Goal: Task Accomplishment & Management: Use online tool/utility

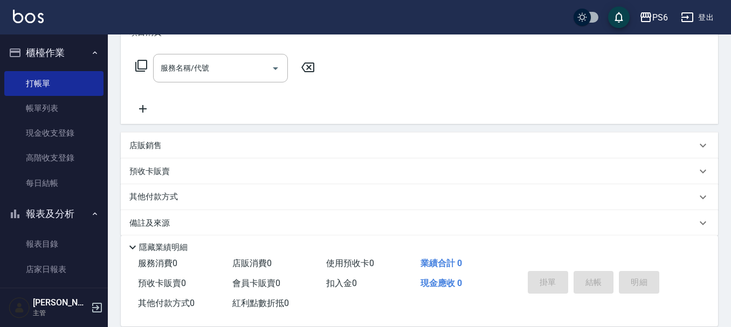
scroll to position [162, 0]
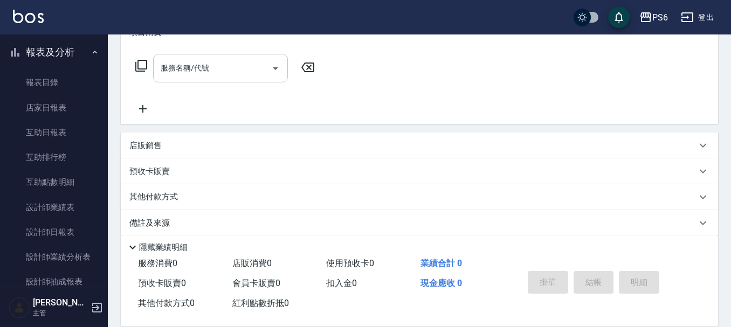
click at [247, 57] on div "服務名稱/代號" at bounding box center [220, 68] width 135 height 29
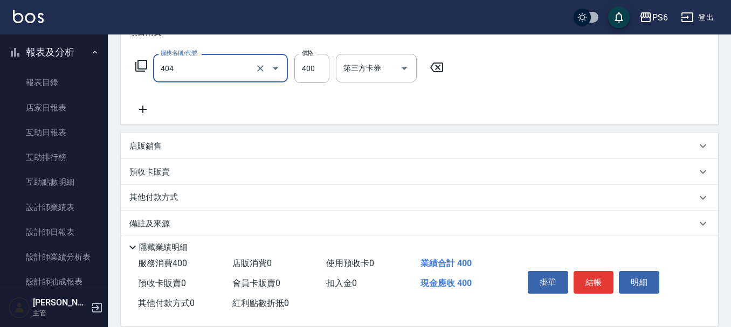
type input "B級剪髮(404)"
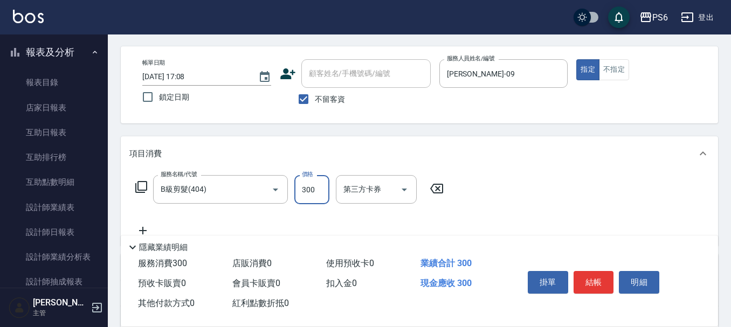
scroll to position [0, 0]
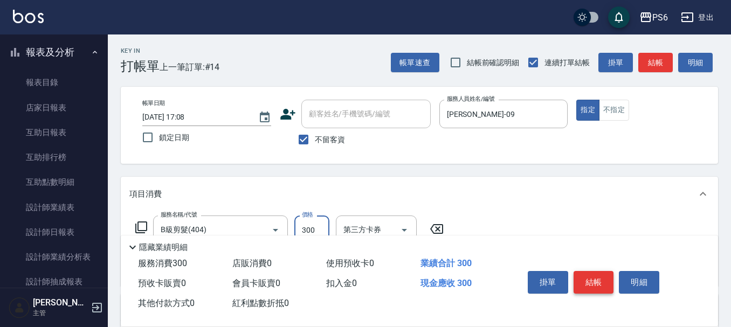
type input "300"
click at [588, 271] on button "結帳" at bounding box center [594, 282] width 40 height 23
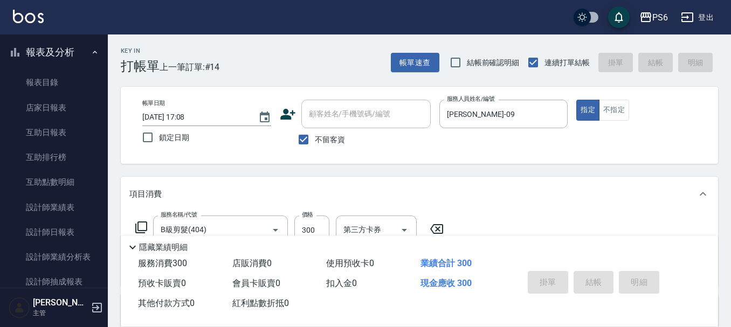
type input "[DATE] 18:35"
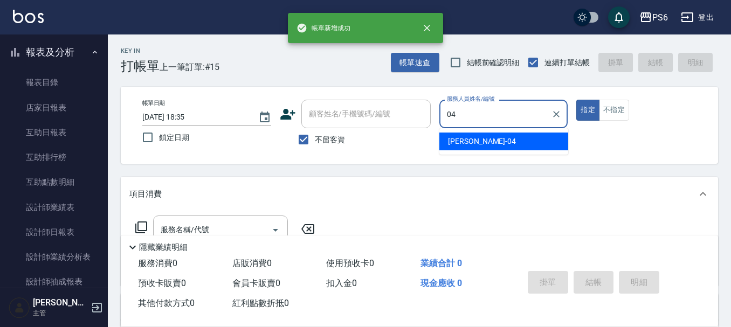
type input "[PERSON_NAME]-04"
type button "true"
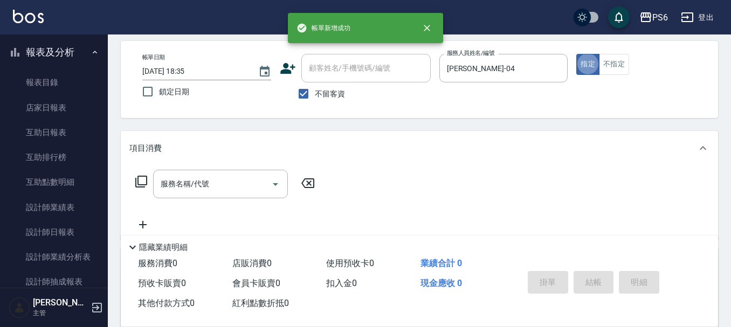
scroll to position [108, 0]
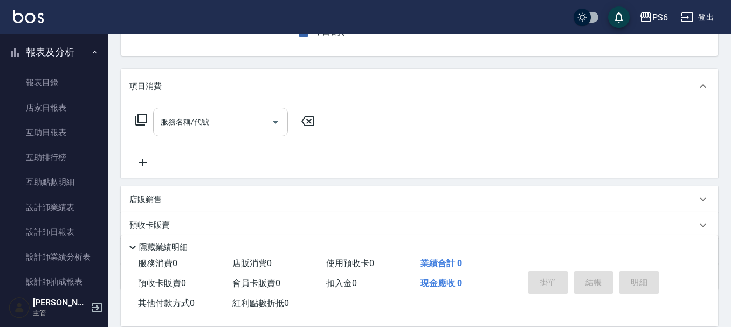
click at [192, 125] on div "服務名稱/代號 服務名稱/代號" at bounding box center [220, 122] width 135 height 29
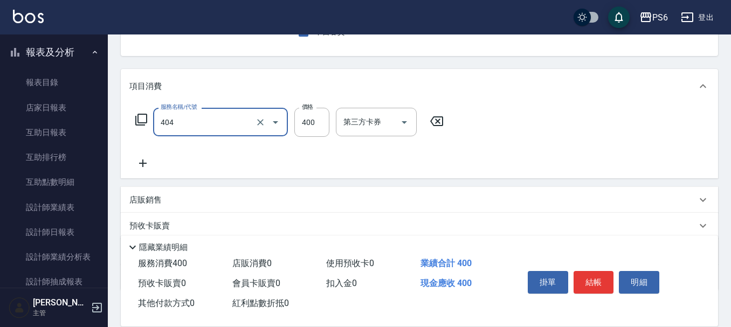
type input "B級剪髮(404)"
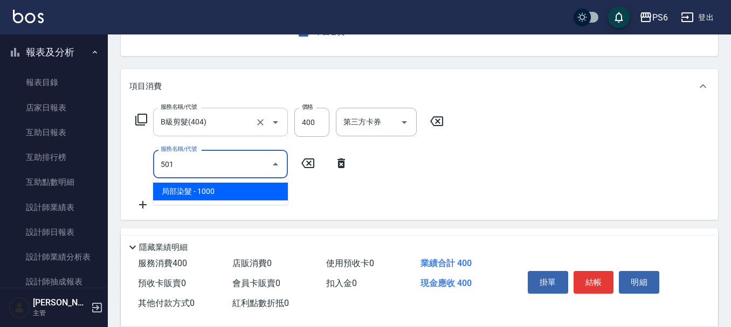
type input "局部染髮(501)"
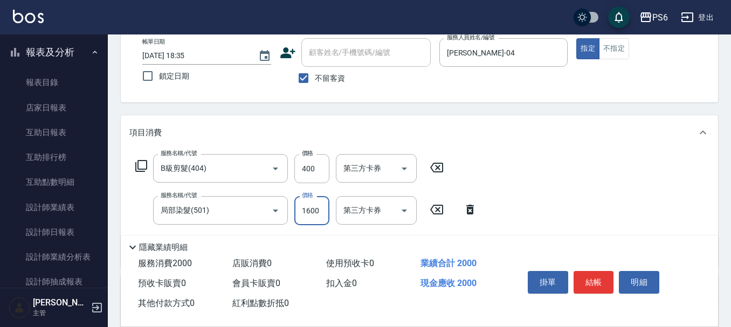
scroll to position [0, 0]
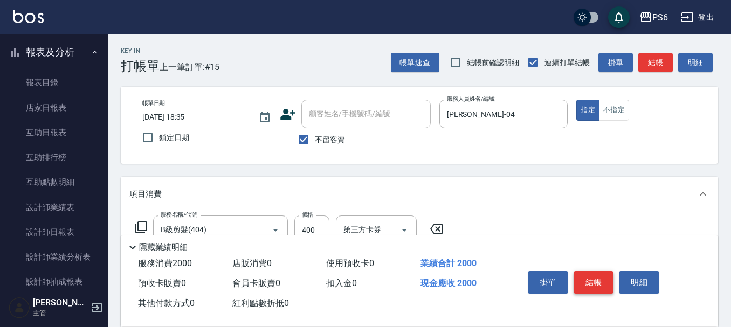
type input "1600"
click at [603, 275] on button "結帳" at bounding box center [594, 282] width 40 height 23
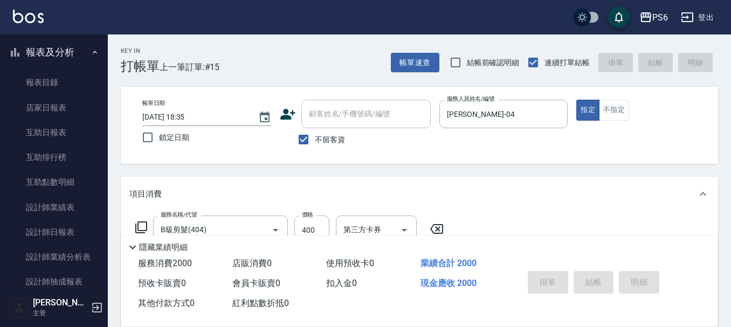
type input "[DATE] 18:36"
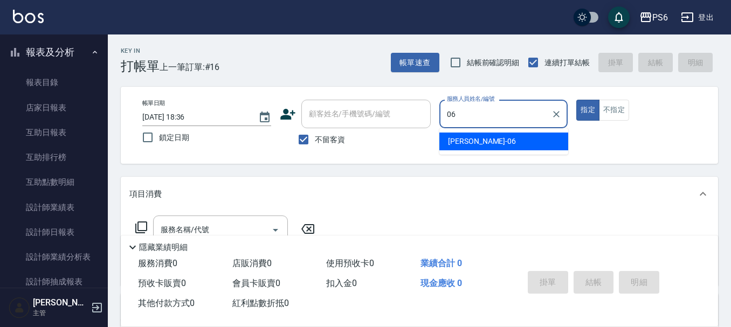
type input "[PERSON_NAME]-06"
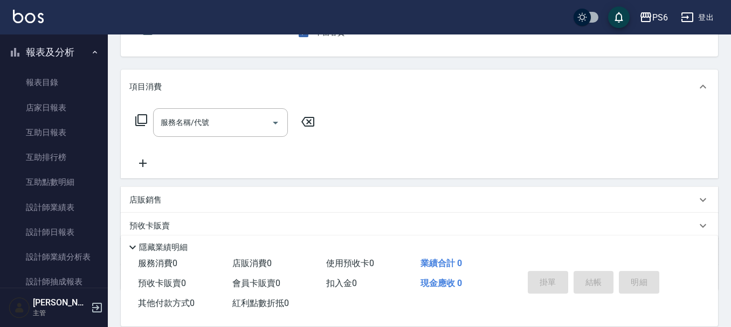
scroll to position [108, 0]
click at [238, 128] on input "服務名稱/代號" at bounding box center [212, 122] width 109 height 19
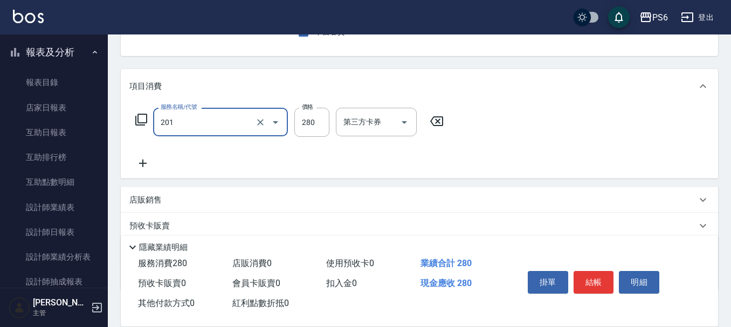
type input "一般洗髮(201)"
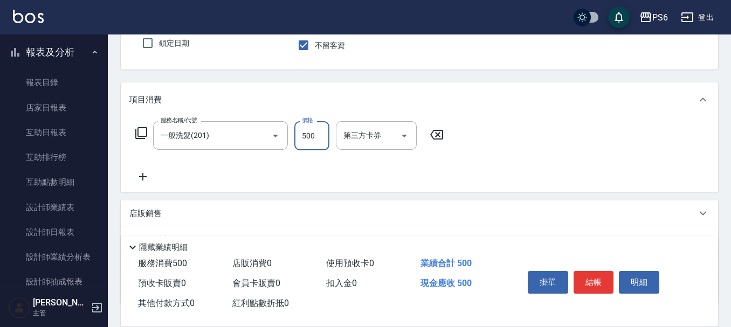
scroll to position [54, 0]
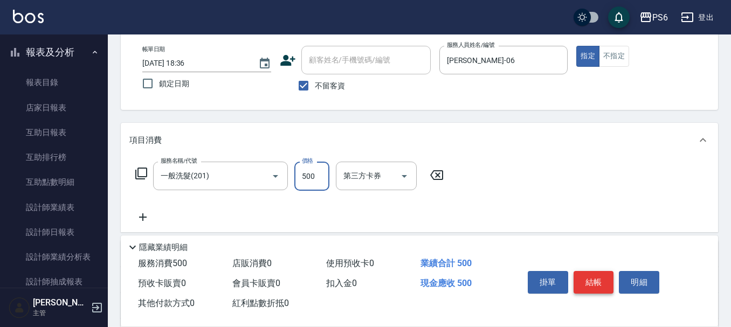
type input "500"
click at [591, 283] on button "結帳" at bounding box center [594, 282] width 40 height 23
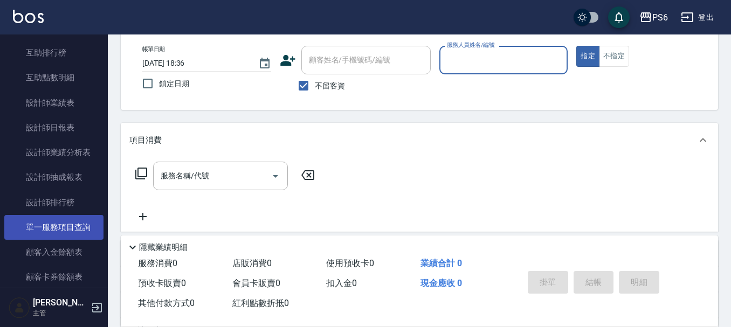
scroll to position [270, 0]
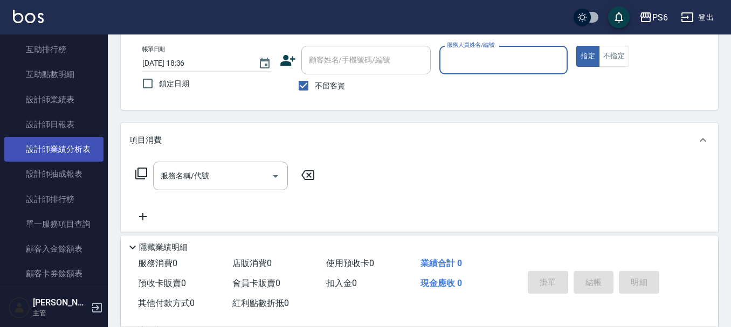
click at [71, 150] on link "設計師業績分析表" at bounding box center [53, 149] width 99 height 25
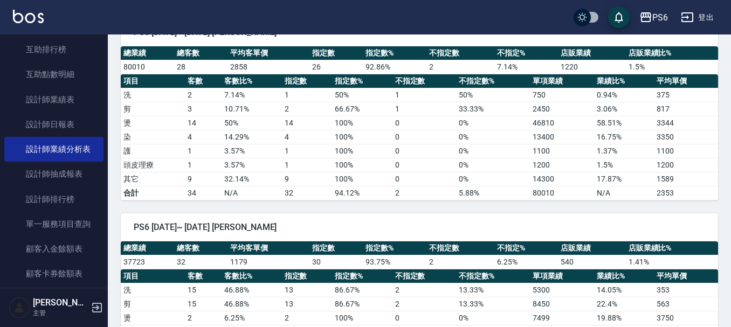
scroll to position [486, 0]
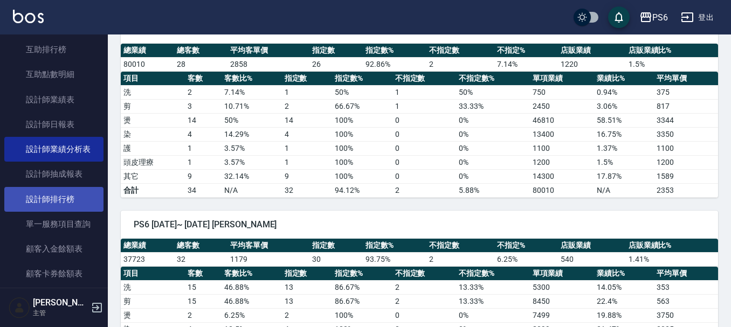
click at [41, 196] on link "設計師排行榜" at bounding box center [53, 199] width 99 height 25
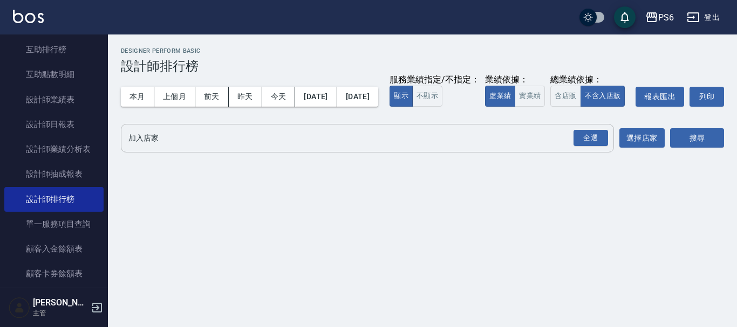
click at [604, 149] on div "全選" at bounding box center [590, 138] width 38 height 29
click at [597, 147] on div "全選" at bounding box center [590, 138] width 35 height 17
click at [696, 149] on button "搜尋" at bounding box center [697, 139] width 54 height 20
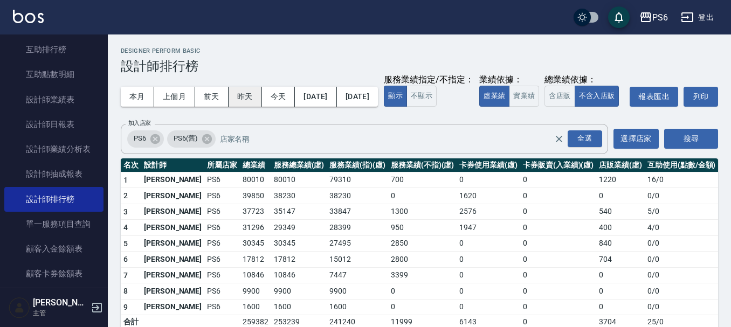
click at [261, 97] on button "昨天" at bounding box center [245, 97] width 33 height 20
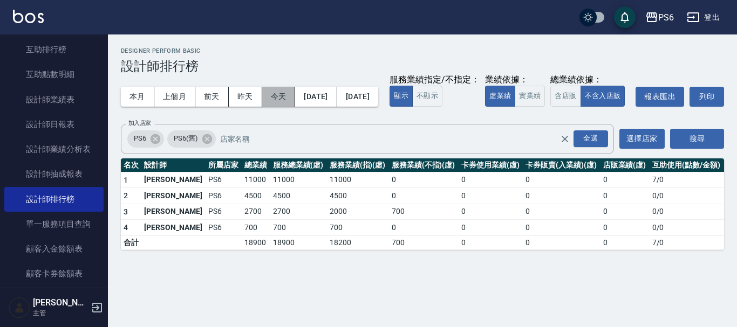
click at [288, 98] on button "今天" at bounding box center [278, 97] width 33 height 20
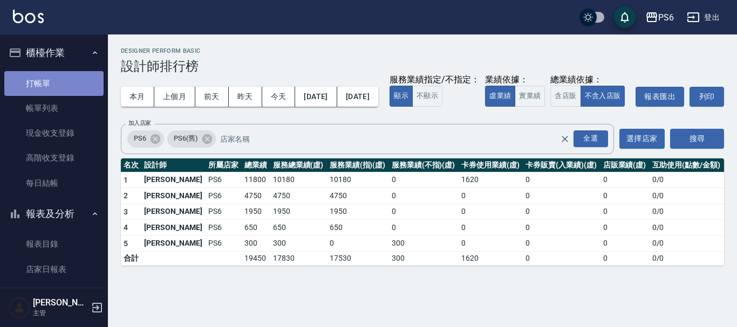
click at [62, 87] on link "打帳單" at bounding box center [53, 83] width 99 height 25
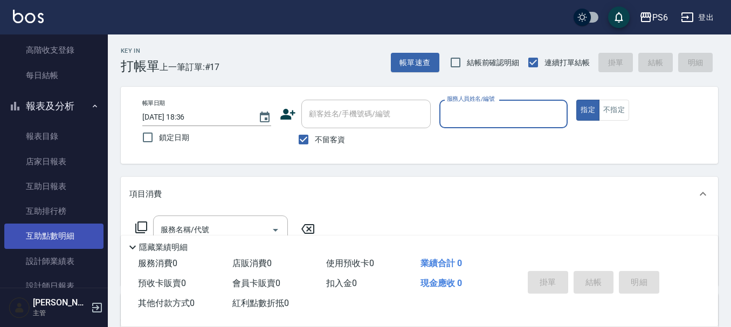
scroll to position [162, 0]
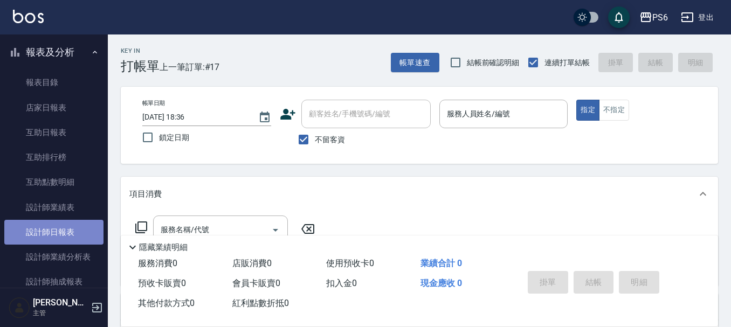
click at [70, 236] on link "設計師日報表" at bounding box center [53, 232] width 99 height 25
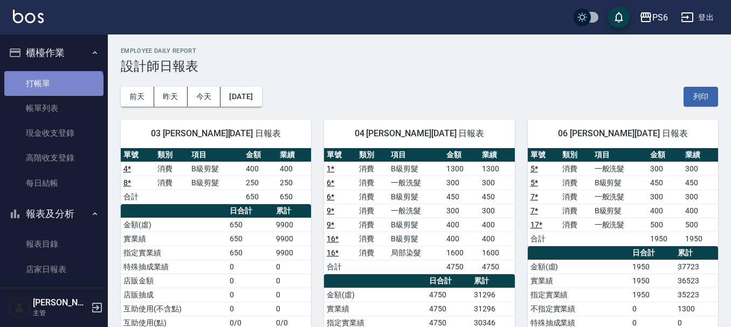
click at [52, 93] on link "打帳單" at bounding box center [53, 83] width 99 height 25
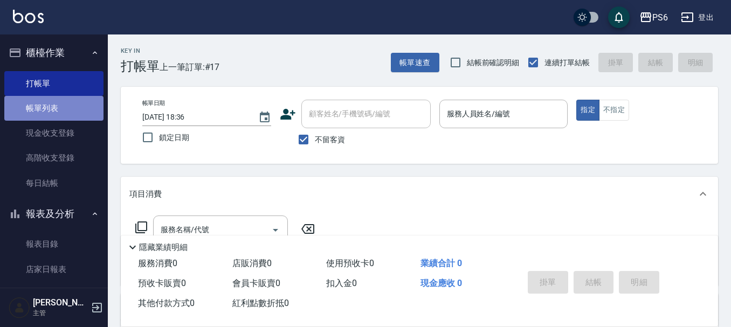
click at [72, 108] on link "帳單列表" at bounding box center [53, 108] width 99 height 25
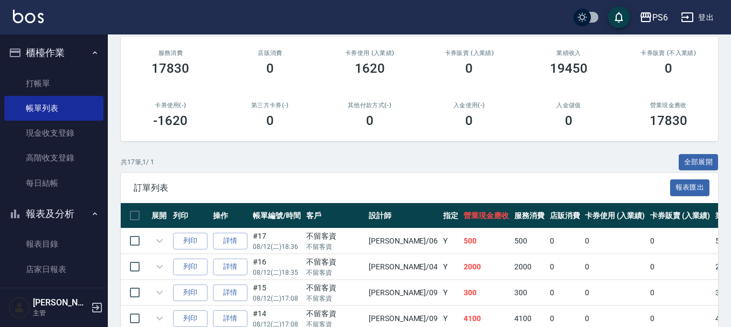
scroll to position [162, 0]
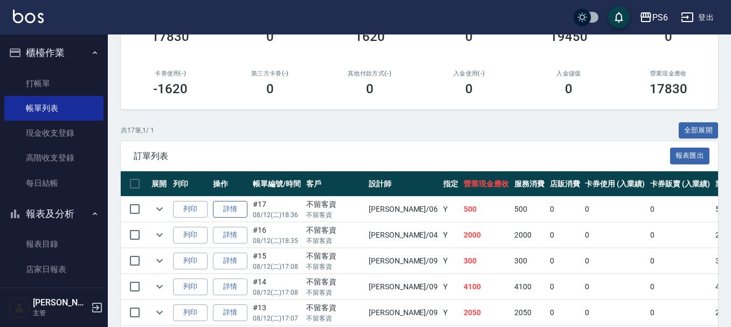
click at [245, 206] on link "詳情" at bounding box center [230, 209] width 35 height 17
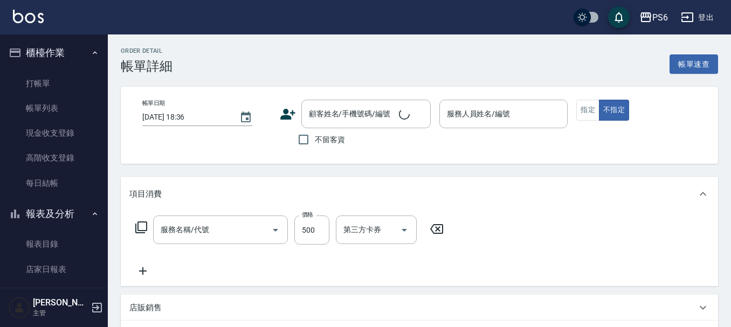
checkbox input "true"
type input "[PERSON_NAME]-06"
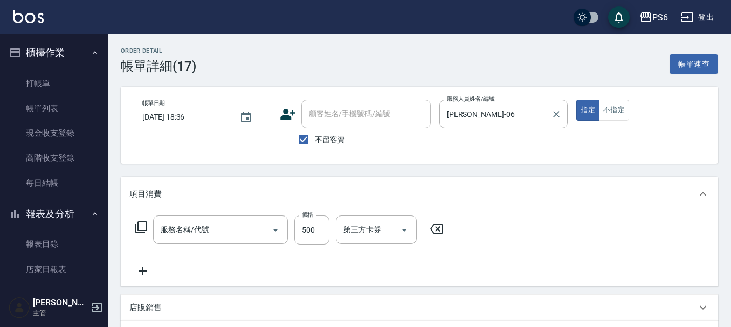
type input "一般洗髮(201)"
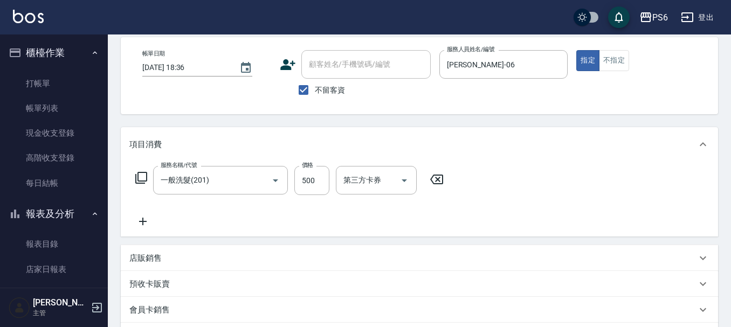
scroll to position [108, 0]
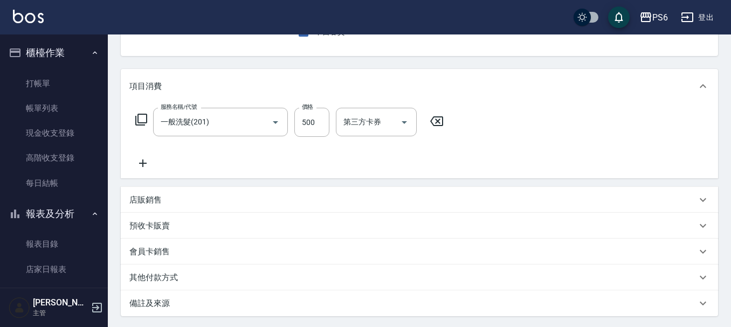
click at [158, 160] on div "服務名稱/代號 一般洗髮(201) 服務名稱/代號 價格 500 價格 第三方卡券 第三方卡券" at bounding box center [289, 139] width 321 height 62
click at [147, 163] on icon at bounding box center [142, 163] width 27 height 13
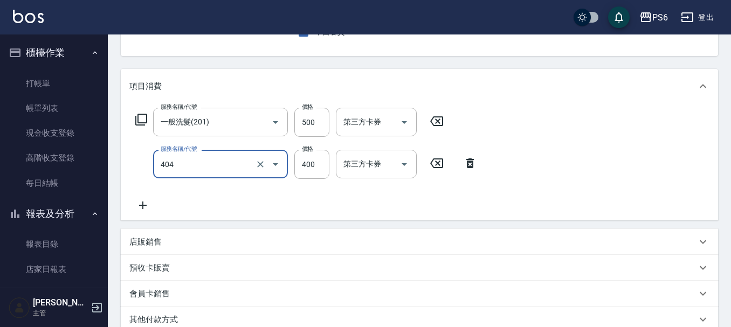
type input "B級剪髮(404)"
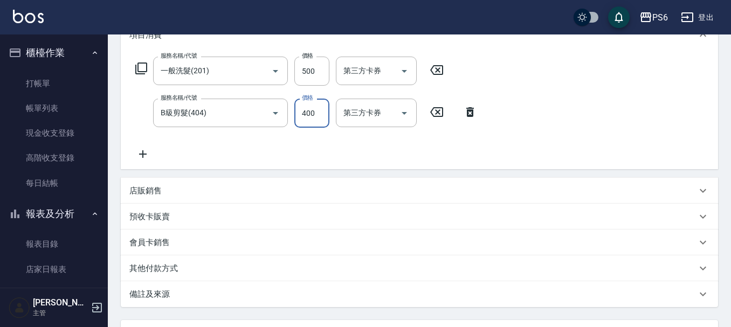
scroll to position [256, 0]
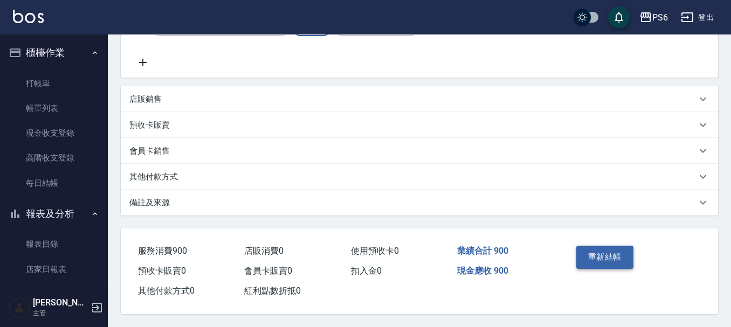
click at [606, 258] on button "重新結帳" at bounding box center [605, 257] width 57 height 23
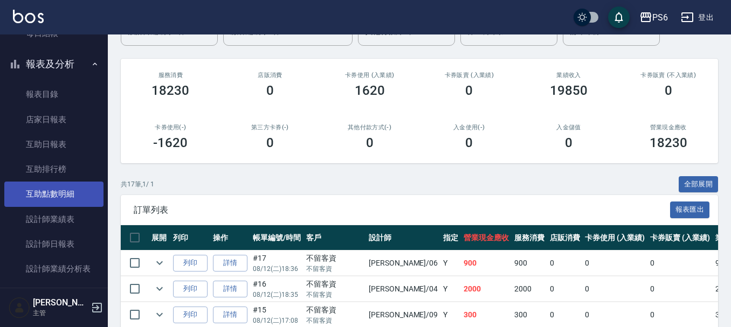
scroll to position [216, 0]
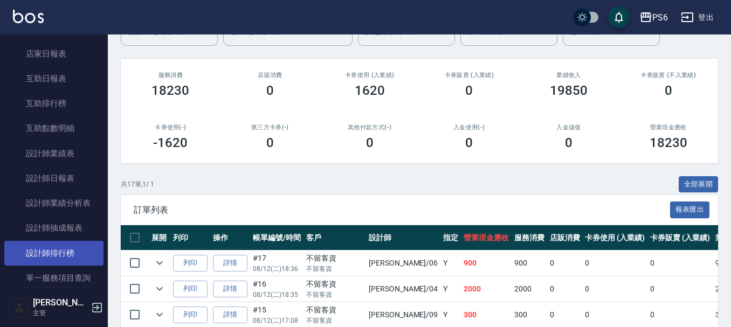
click at [67, 251] on link "設計師排行榜" at bounding box center [53, 253] width 99 height 25
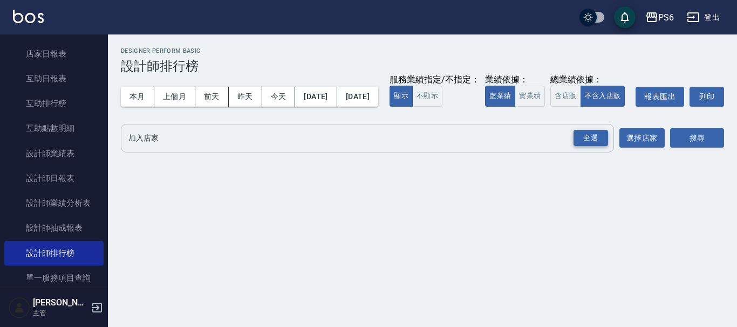
drag, startPoint x: 589, startPoint y: 158, endPoint x: 649, endPoint y: 161, distance: 60.5
click at [591, 147] on div "全選" at bounding box center [590, 138] width 35 height 17
click at [719, 149] on button "搜尋" at bounding box center [697, 139] width 54 height 20
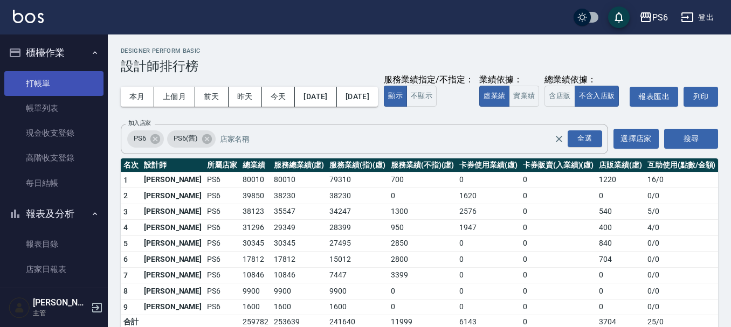
click at [53, 89] on link "打帳單" at bounding box center [53, 83] width 99 height 25
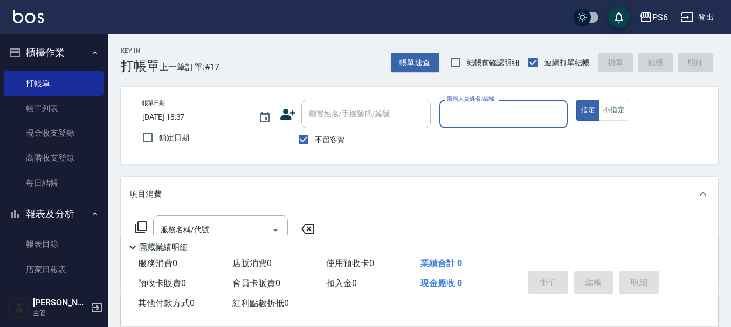
click at [577, 100] on button "指定" at bounding box center [588, 110] width 23 height 21
type button "true"
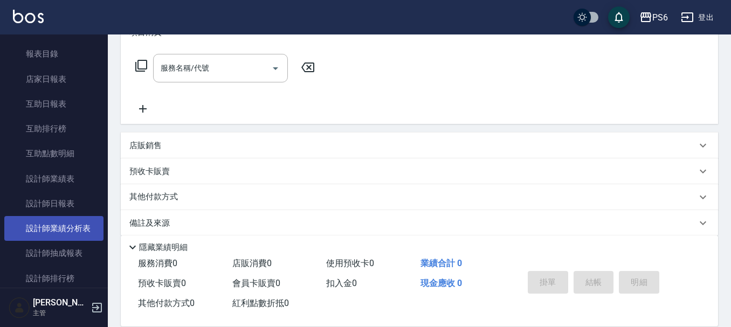
scroll to position [216, 0]
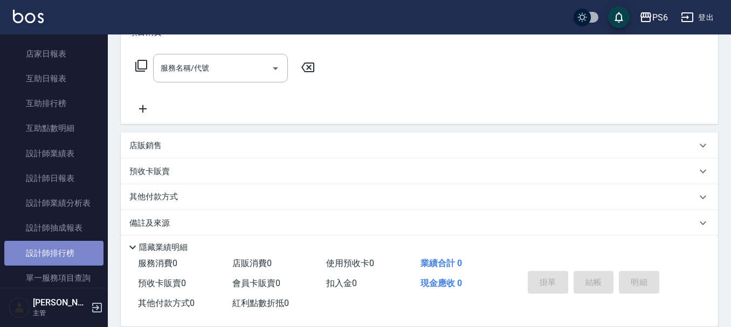
click at [70, 248] on link "設計師排行榜" at bounding box center [53, 253] width 99 height 25
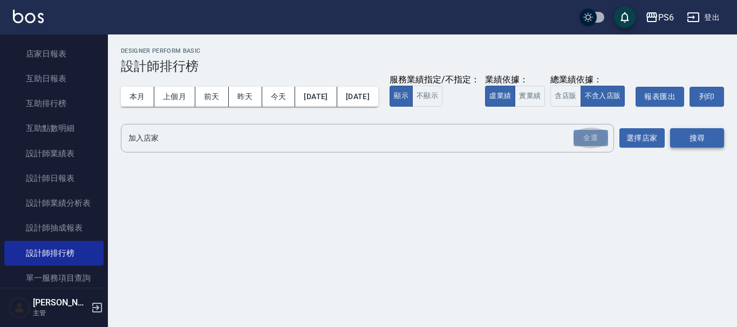
drag, startPoint x: 588, startPoint y: 158, endPoint x: 705, endPoint y: 157, distance: 116.5
click at [590, 147] on div "全選" at bounding box center [590, 138] width 35 height 17
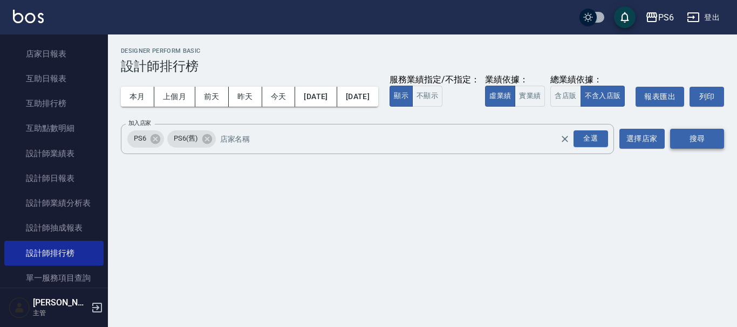
click at [705, 149] on button "搜尋" at bounding box center [697, 139] width 54 height 20
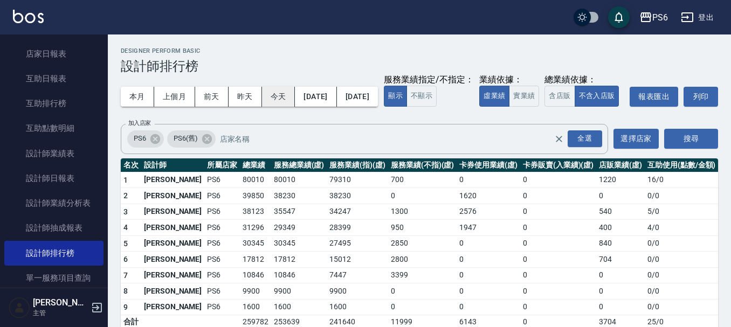
click at [289, 97] on button "今天" at bounding box center [278, 97] width 33 height 20
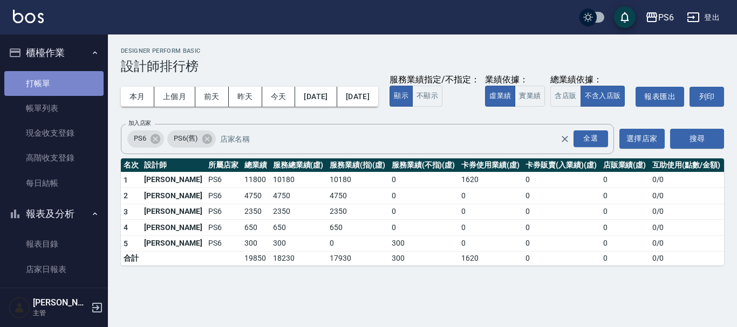
click at [57, 83] on link "打帳單" at bounding box center [53, 83] width 99 height 25
